Goal: Check status

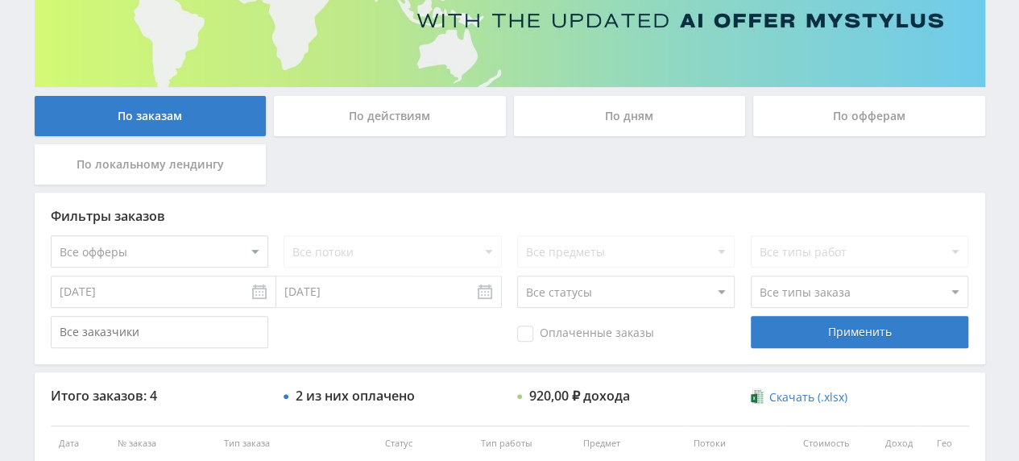
scroll to position [81, 0]
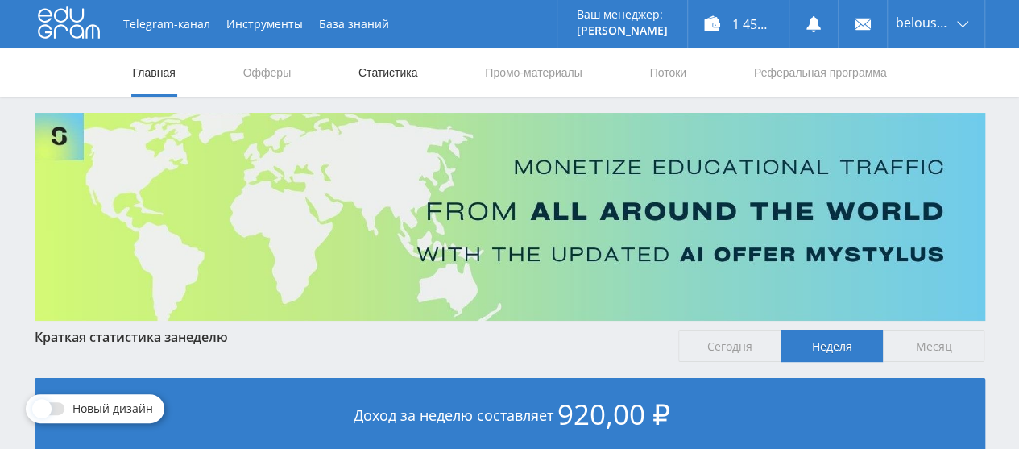
click at [369, 72] on link "Статистика" at bounding box center [388, 72] width 63 height 48
